Goal: Information Seeking & Learning: Check status

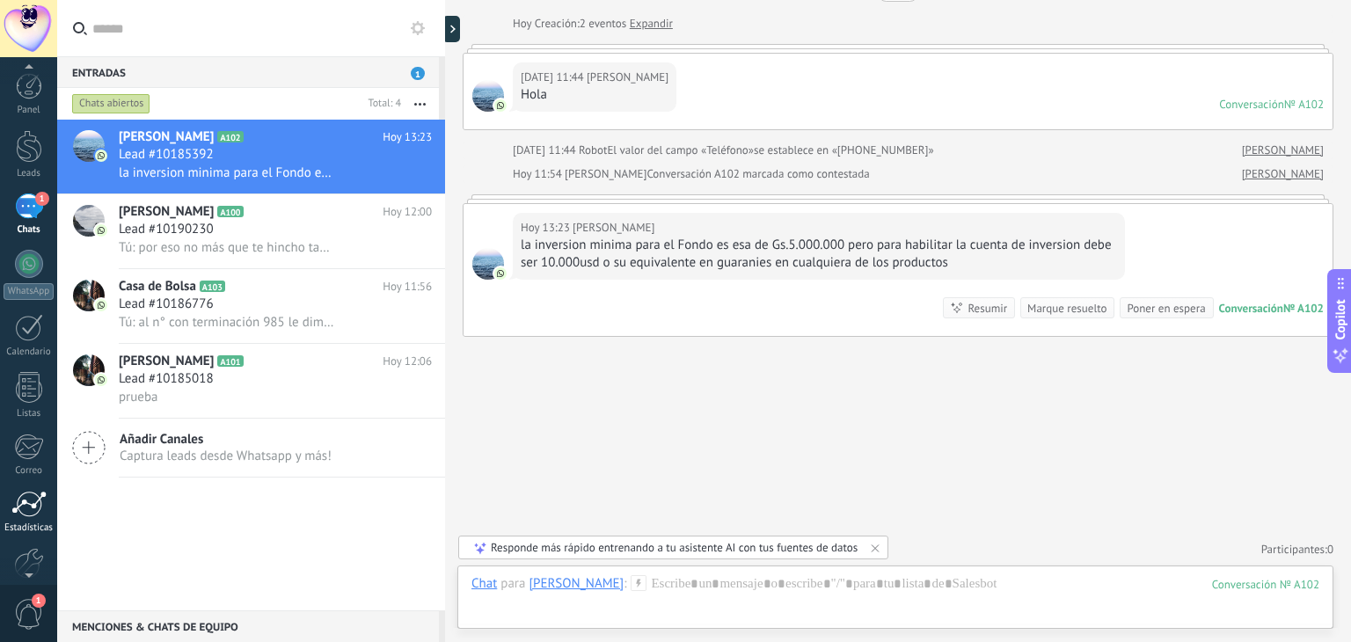
scroll to position [17, 0]
click at [25, 502] on link "Estadísticas" at bounding box center [28, 495] width 57 height 43
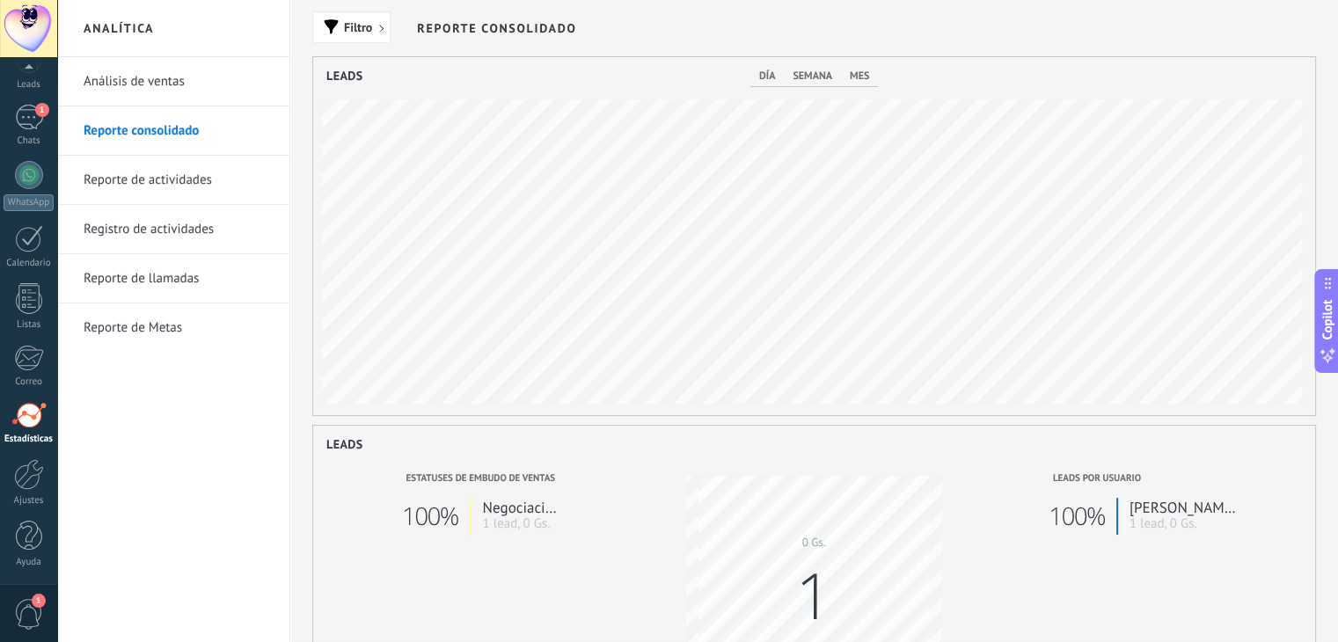
scroll to position [358, 1002]
click at [764, 77] on span "día" at bounding box center [767, 76] width 16 height 13
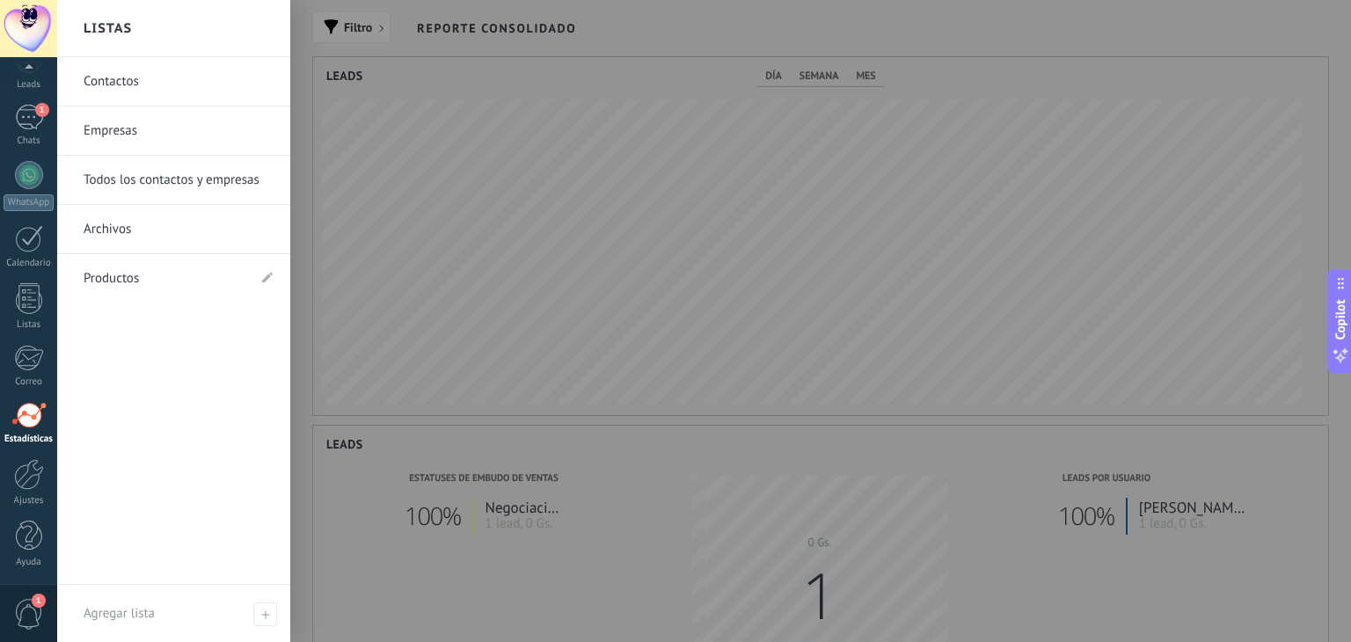
scroll to position [879521, 878877]
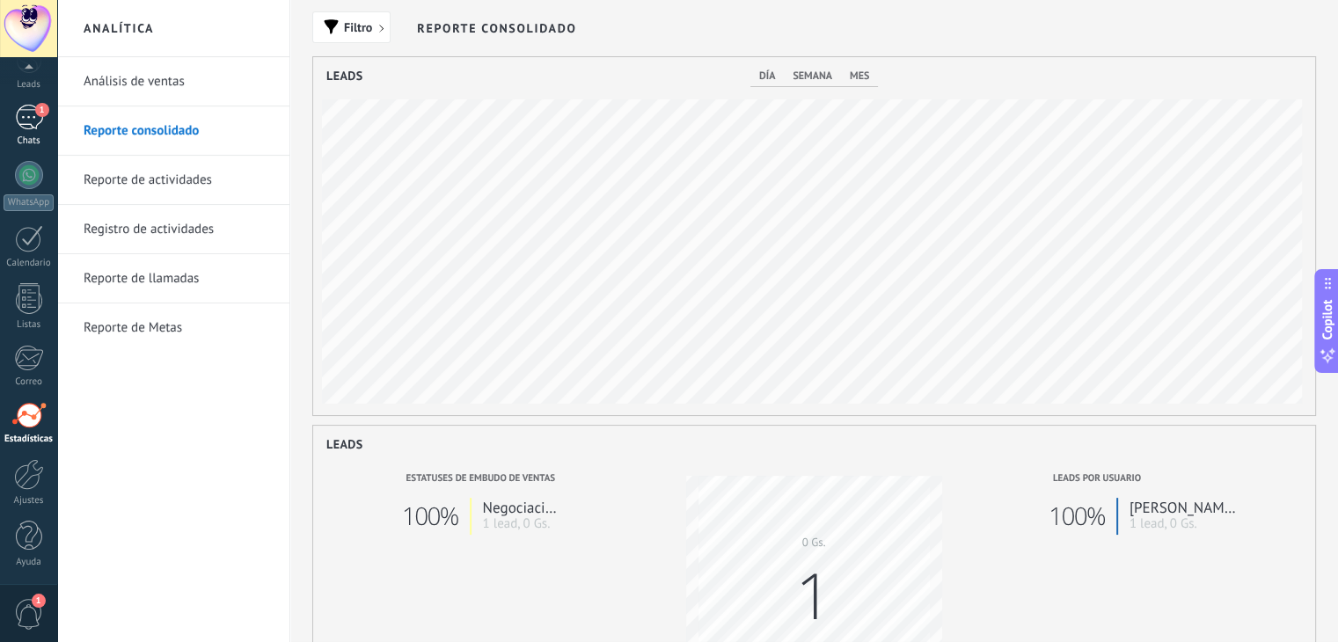
click at [37, 128] on div "1" at bounding box center [29, 118] width 28 height 26
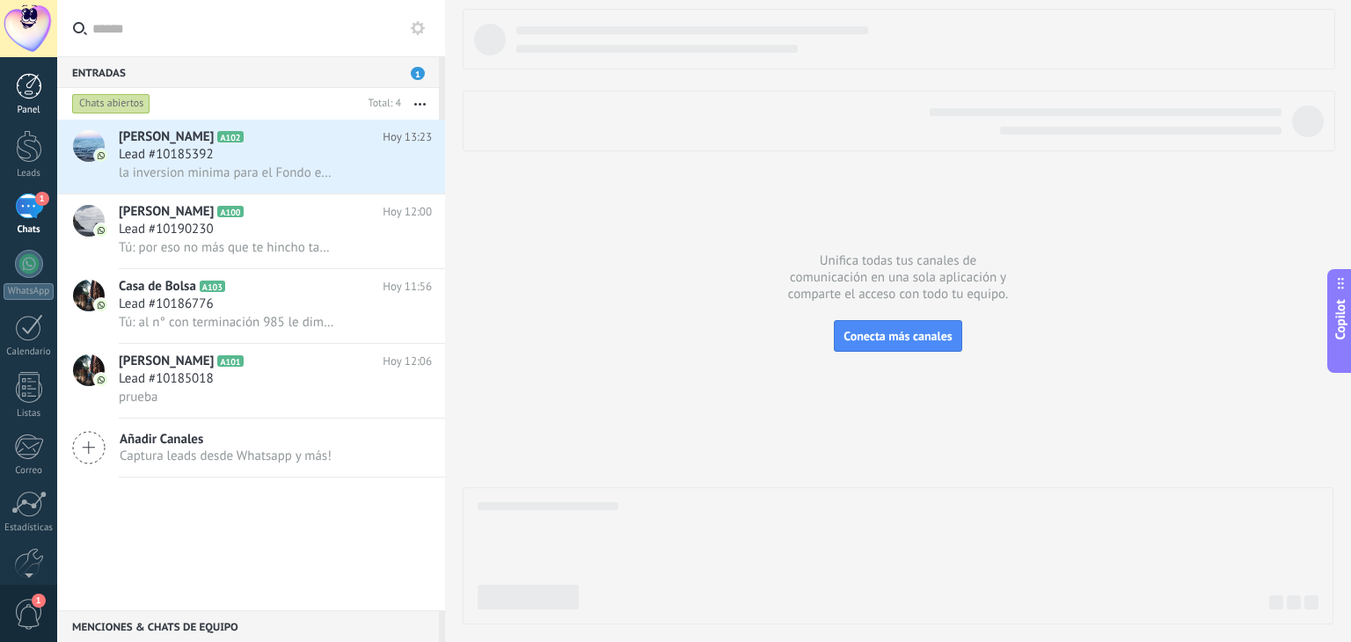
click at [34, 94] on div at bounding box center [29, 86] width 26 height 26
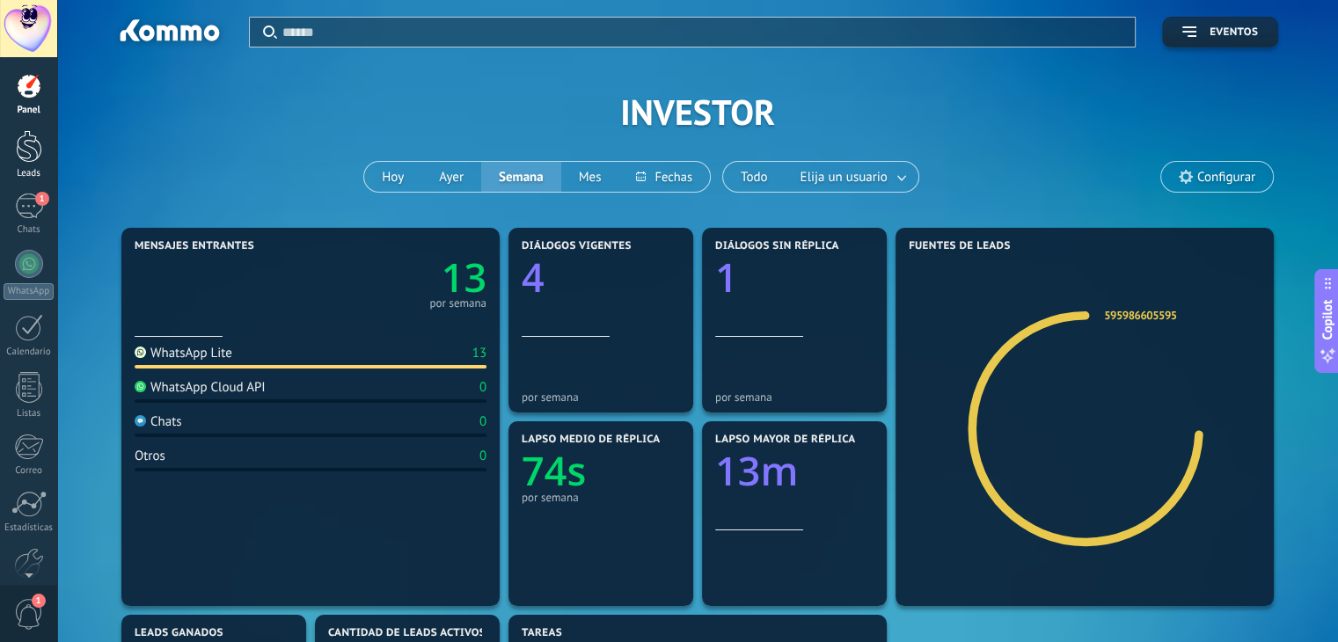
click at [28, 159] on div at bounding box center [29, 146] width 26 height 33
